Goal: Task Accomplishment & Management: Complete application form

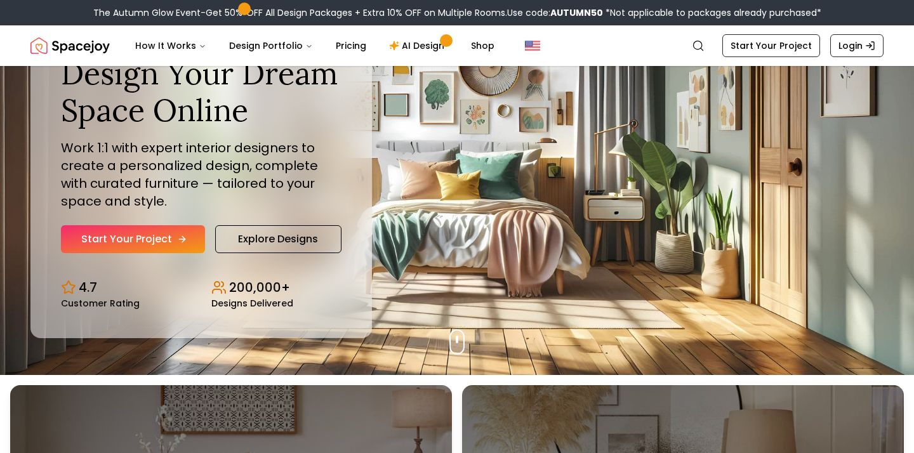
click at [171, 239] on link "Start Your Project" at bounding box center [133, 239] width 144 height 28
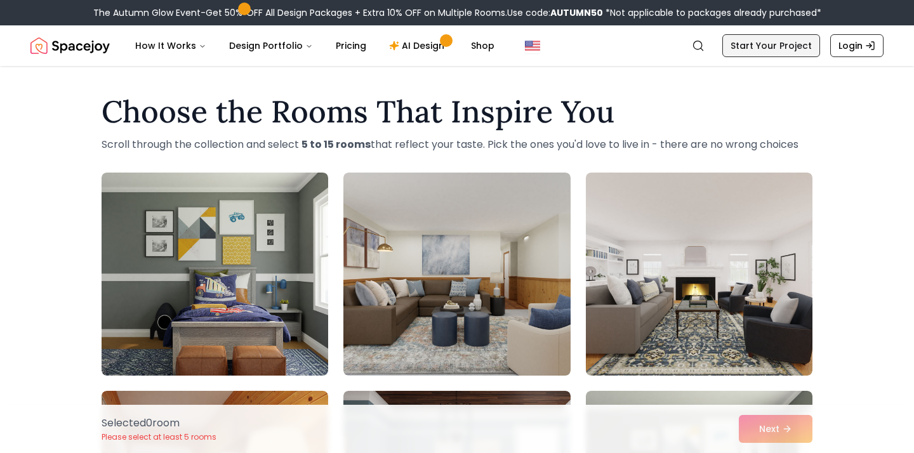
click at [762, 38] on link "Start Your Project" at bounding box center [771, 45] width 98 height 23
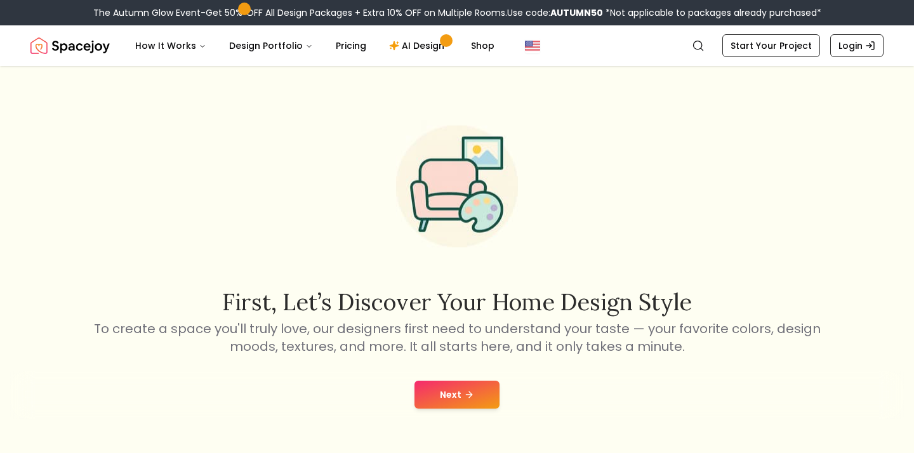
click at [459, 395] on button "Next" at bounding box center [457, 395] width 85 height 28
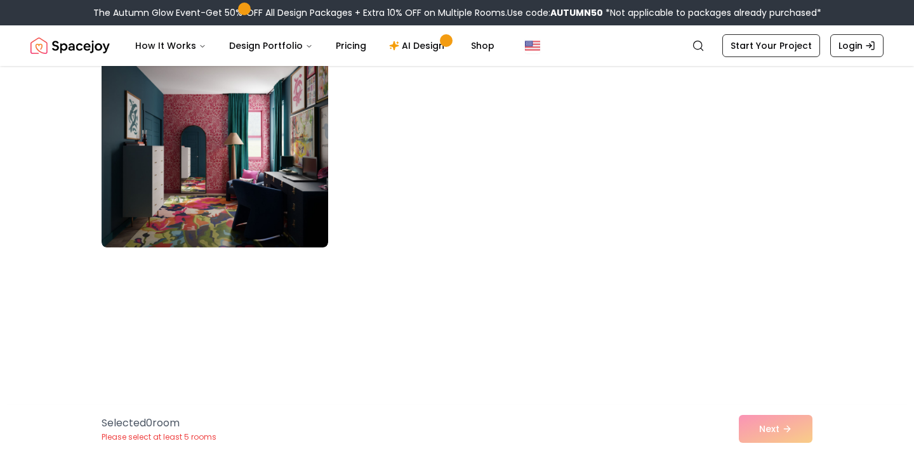
scroll to position [942, 0]
